Goal: Find specific page/section: Find specific page/section

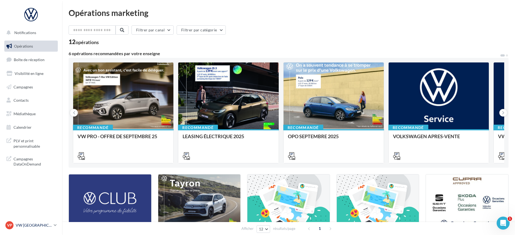
click at [41, 225] on p "VW [GEOGRAPHIC_DATA] 20" at bounding box center [34, 224] width 36 height 5
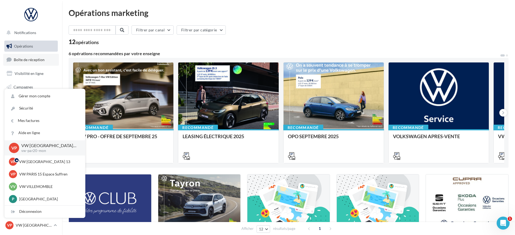
click at [38, 62] on link "Boîte de réception" at bounding box center [31, 60] width 56 height 12
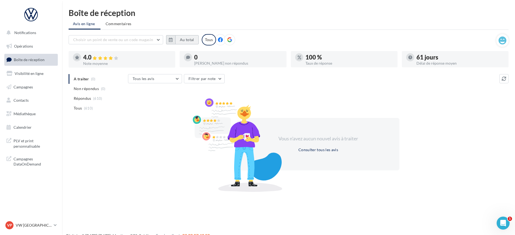
click at [186, 39] on button "Au total" at bounding box center [187, 39] width 24 height 9
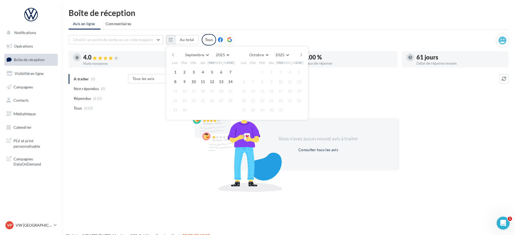
click at [171, 54] on button "button" at bounding box center [173, 55] width 5 height 8
click at [170, 54] on div "Août [PERSON_NAME] Mars Avril Mai Juin Juillet Août Septembre Octobre Novembre …" at bounding box center [237, 83] width 142 height 74
click at [174, 58] on button "button" at bounding box center [173, 55] width 5 height 8
click at [186, 72] on button "1" at bounding box center [185, 72] width 8 height 8
click at [304, 54] on div "Juillet [PERSON_NAME] Mars Avril Mai Juin Juillet Août Septembre Octobre Novemb…" at bounding box center [237, 83] width 142 height 74
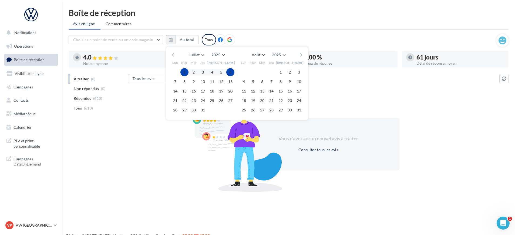
click at [302, 56] on button "button" at bounding box center [301, 55] width 5 height 8
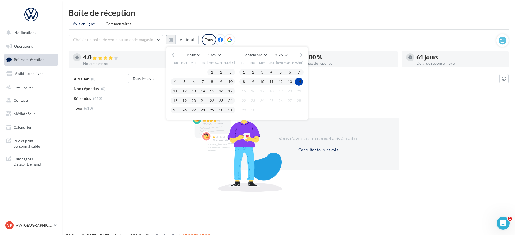
click at [298, 80] on button "14" at bounding box center [299, 82] width 8 height 8
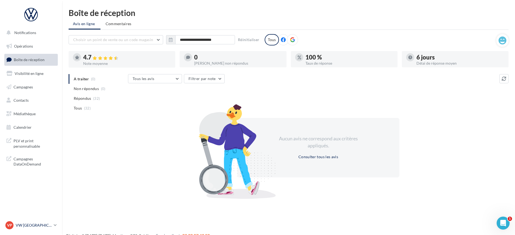
click at [28, 221] on div "VP VW PARIS 20 vw-par20-mon" at bounding box center [28, 225] width 46 height 8
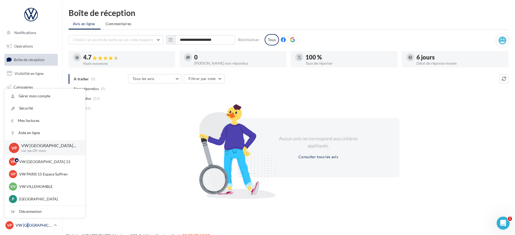
click at [29, 223] on p "VW [GEOGRAPHIC_DATA] 20" at bounding box center [34, 224] width 36 height 5
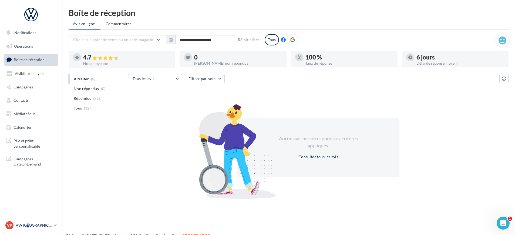
click at [29, 223] on p "VW [GEOGRAPHIC_DATA] 20" at bounding box center [34, 224] width 36 height 5
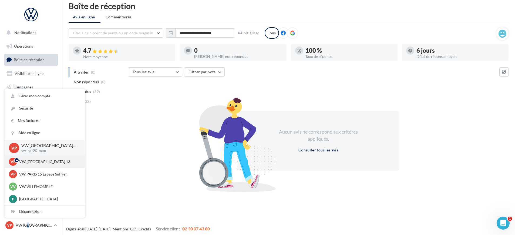
scroll to position [9, 0]
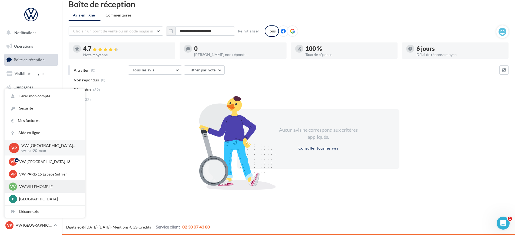
click at [42, 186] on p "VW VILLEMOMBLE" at bounding box center [48, 186] width 59 height 5
